Goal: Contribute content: Add original content to the website for others to see

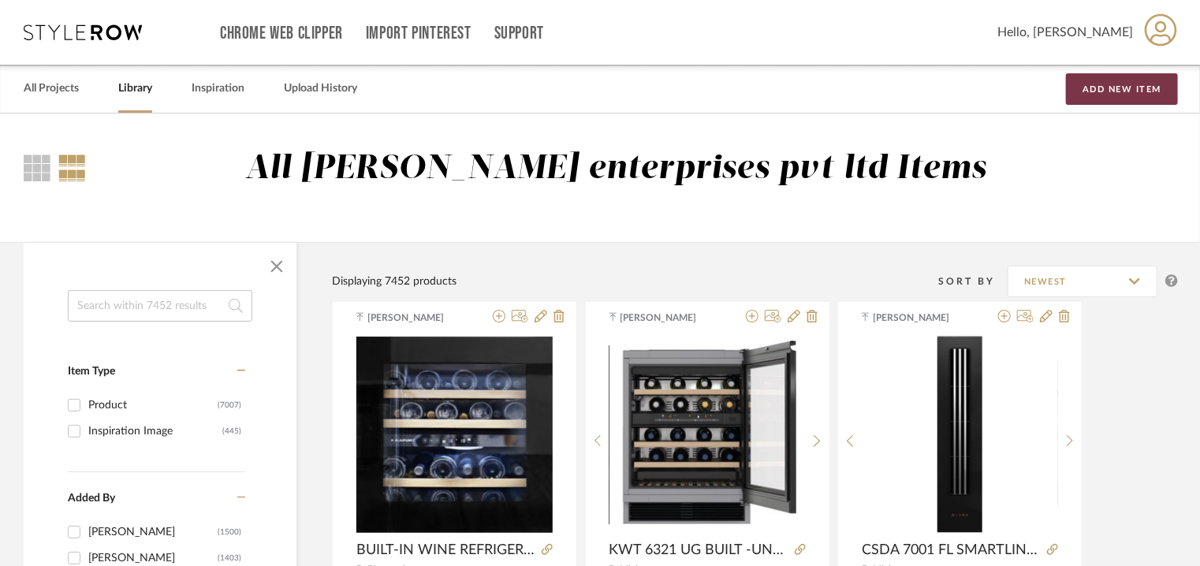
click at [1085, 87] on button "Add New Item" at bounding box center [1122, 89] width 112 height 32
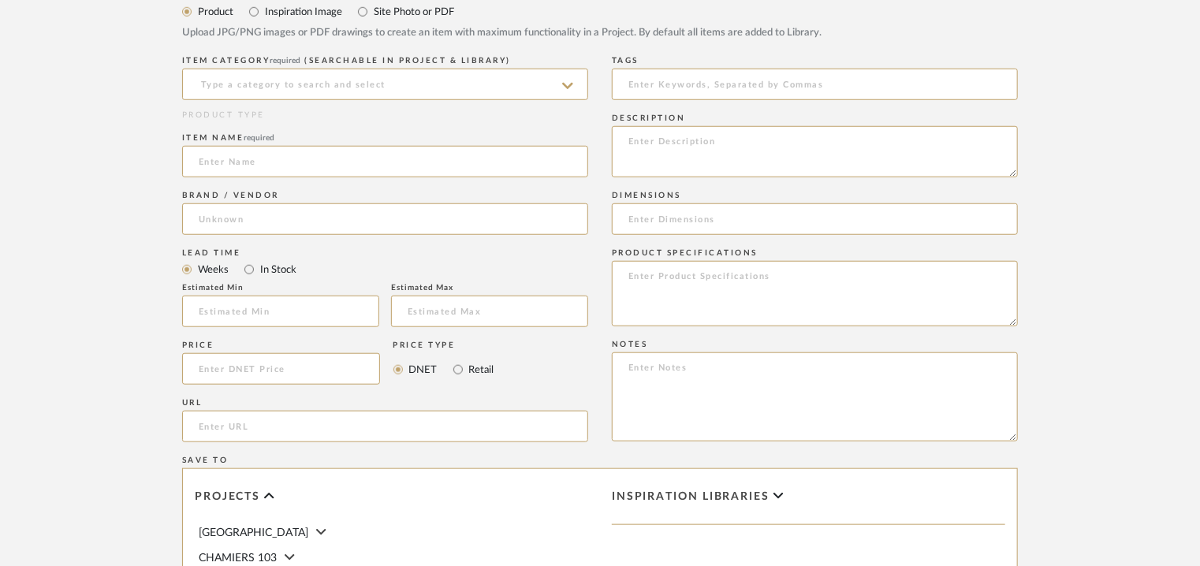
scroll to position [788, 0]
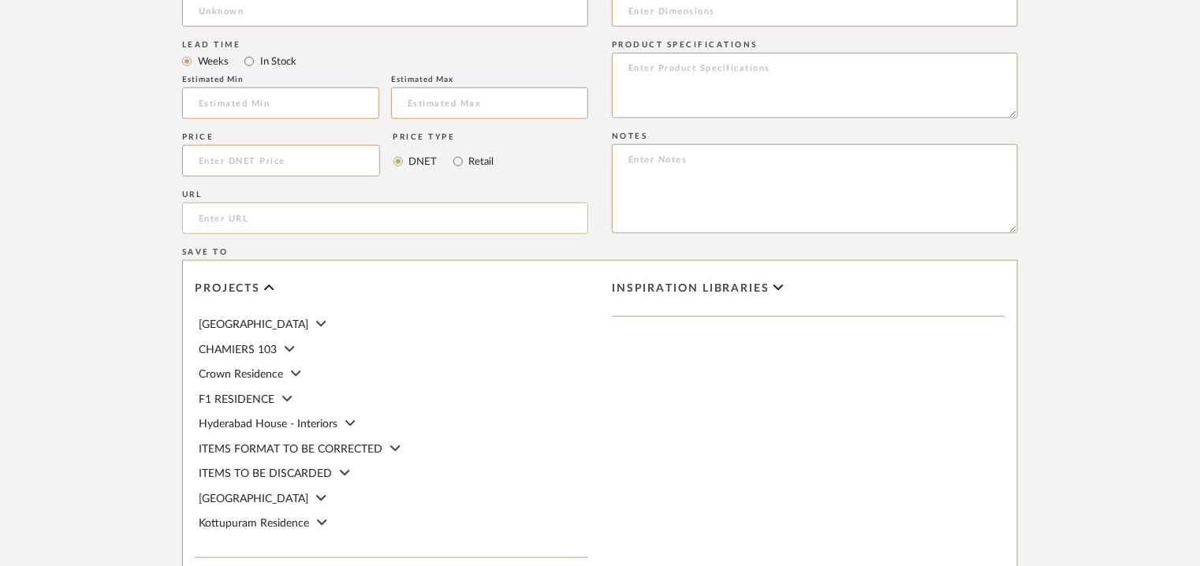
click at [244, 214] on input "url" at bounding box center [385, 219] width 406 height 32
paste input "[URL][DOMAIN_NAME]"
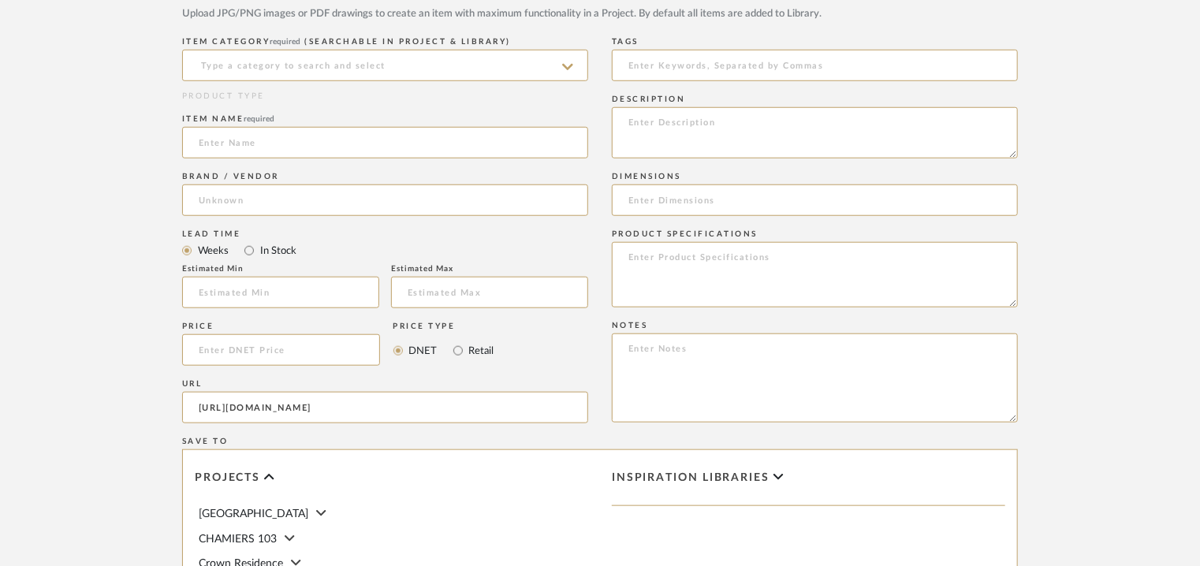
scroll to position [315, 0]
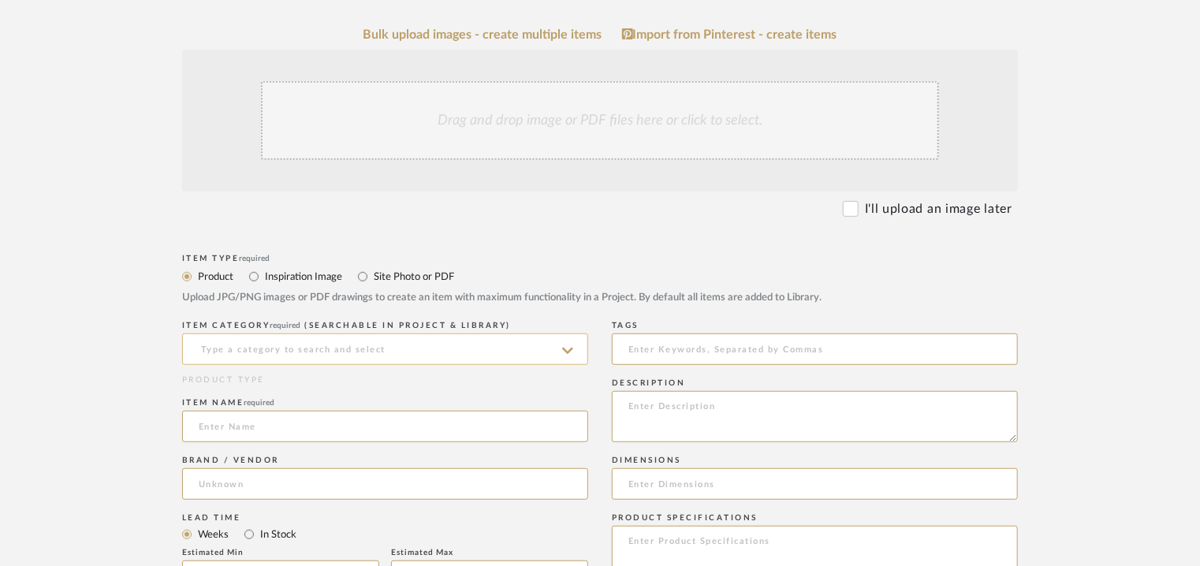
type input "[URL][DOMAIN_NAME]"
click at [399, 345] on input at bounding box center [385, 349] width 406 height 32
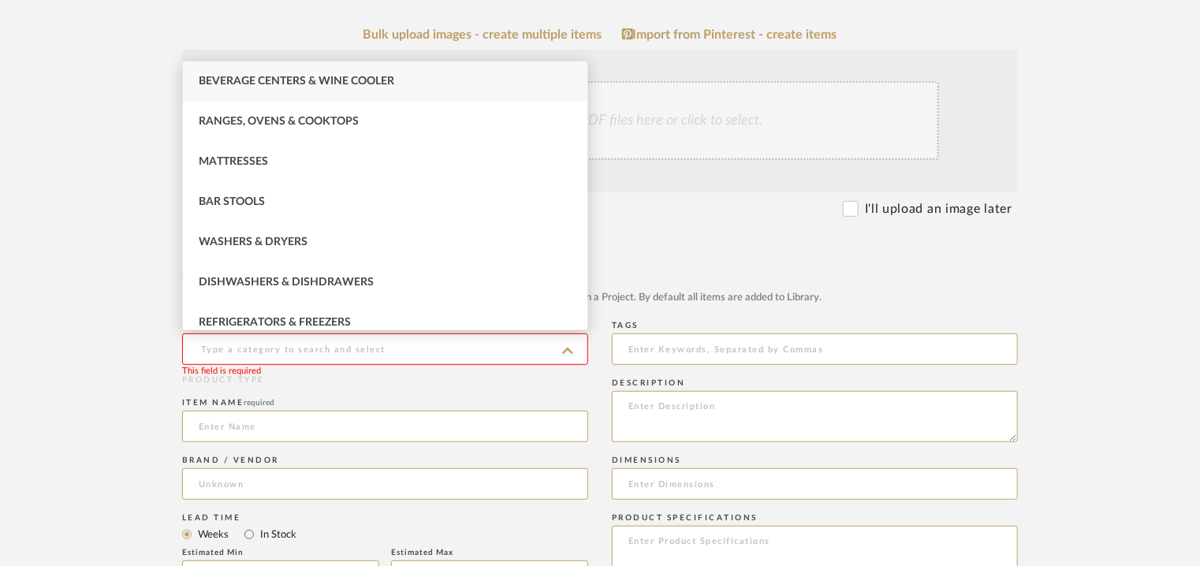
click at [349, 79] on span "Beverage Centers & Wine Cooler" at bounding box center [296, 81] width 195 height 11
type input "Beverage Centers & Wine Cooler"
